Goal: Transaction & Acquisition: Book appointment/travel/reservation

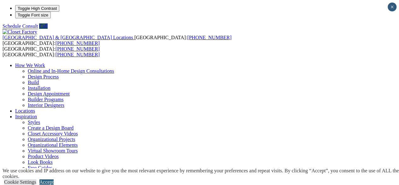
click at [54, 179] on link "Accept" at bounding box center [46, 181] width 14 height 5
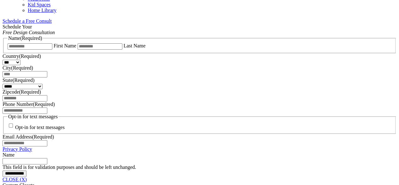
scroll to position [322, 0]
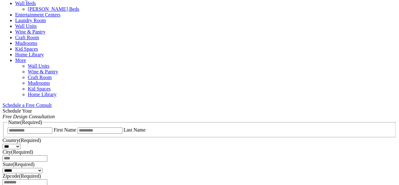
click at [52, 102] on span "Schedule a Free Consult (opens a dropdown menu)" at bounding box center [52, 104] width 0 height 5
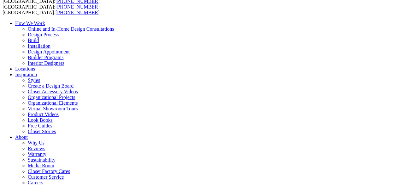
scroll to position [0, 0]
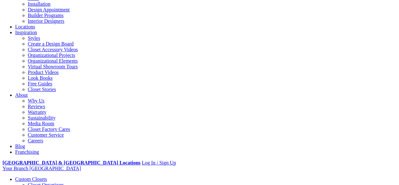
scroll to position [126, 0]
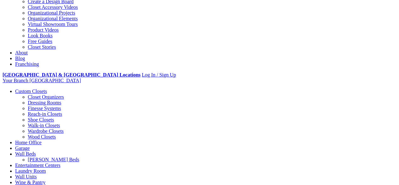
scroll to position [42, 0]
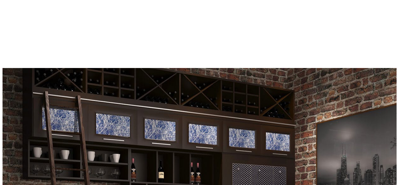
scroll to position [2653, 0]
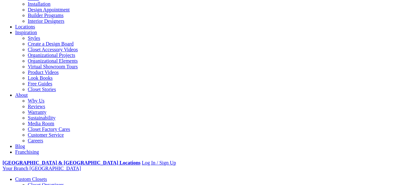
scroll to position [42, 0]
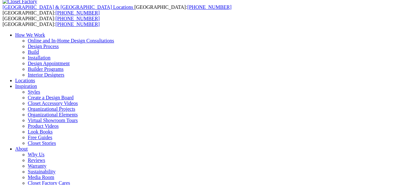
scroll to position [0, 0]
